Goal: Task Accomplishment & Management: Complete application form

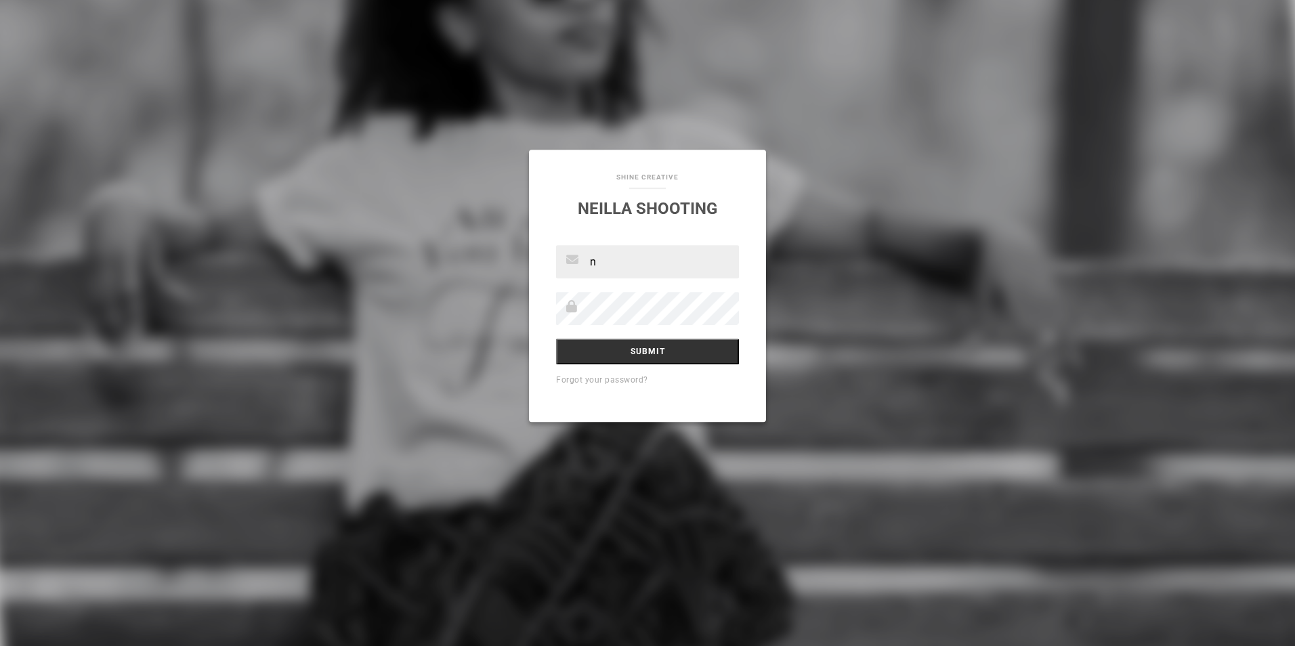
type input "n"
click at [556, 339] on input "Submit" at bounding box center [647, 352] width 183 height 26
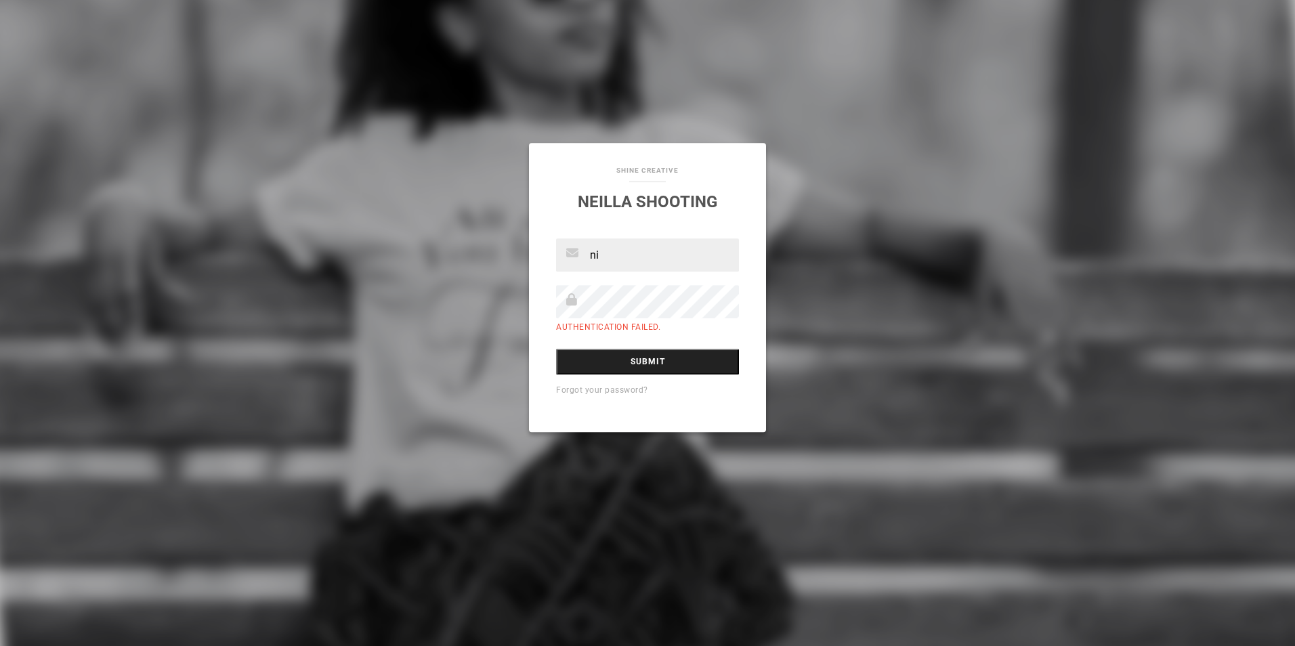
type input "[EMAIL_ADDRESS][DOMAIN_NAME]"
click at [663, 356] on input "Submit" at bounding box center [647, 362] width 183 height 26
drag, startPoint x: 0, startPoint y: 0, endPoint x: 618, endPoint y: 392, distance: 731.8
click at [618, 392] on link "Forgot your password?" at bounding box center [602, 389] width 92 height 9
